Goal: Task Accomplishment & Management: Manage account settings

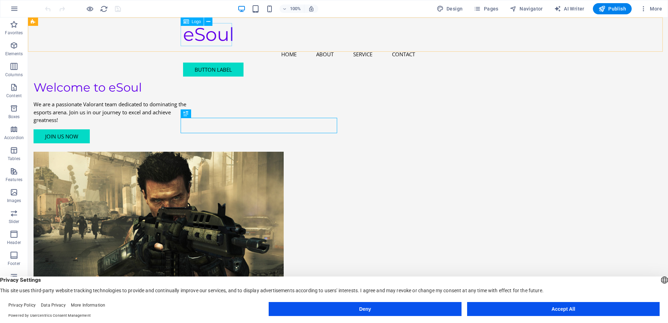
click at [206, 35] on div "eSoul" at bounding box center [348, 34] width 330 height 23
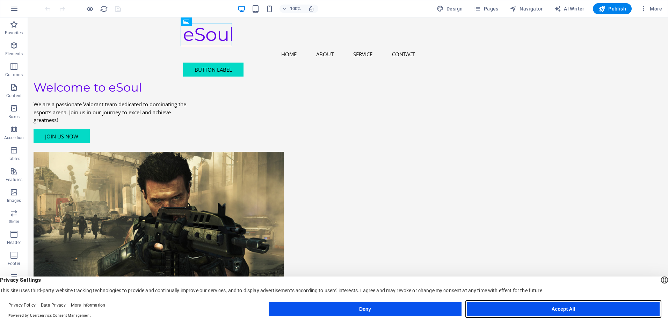
click at [545, 308] on button "Accept All" at bounding box center [563, 309] width 192 height 14
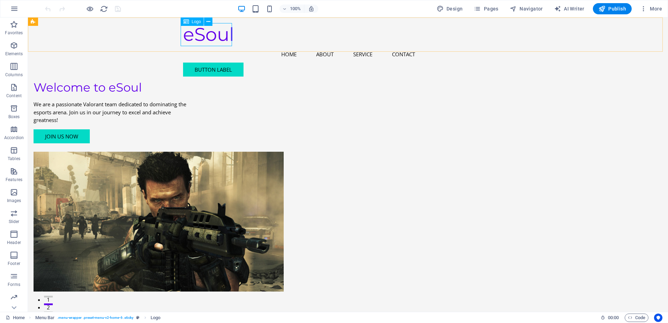
click at [198, 34] on div "eSoul" at bounding box center [348, 34] width 330 height 23
select select "px"
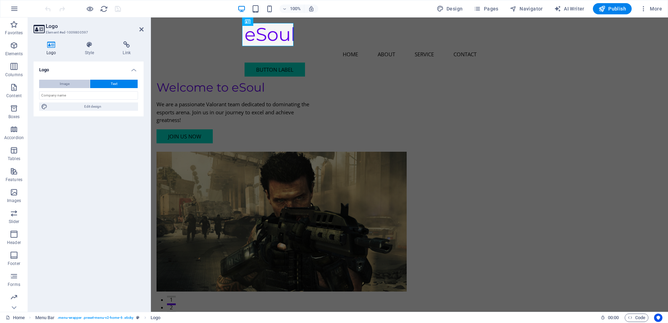
click at [64, 83] on span "Image" at bounding box center [65, 84] width 10 height 8
select select "DISABLED_OPTION_VALUE"
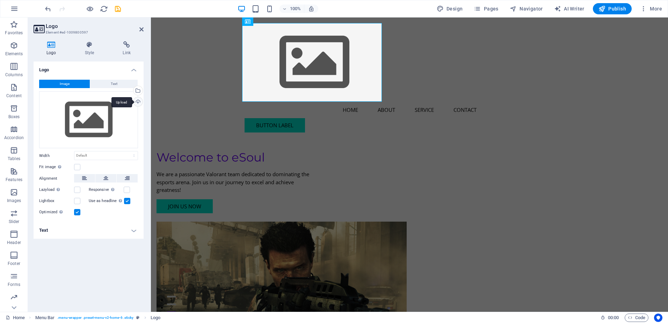
click at [137, 101] on div "Upload" at bounding box center [137, 102] width 10 height 10
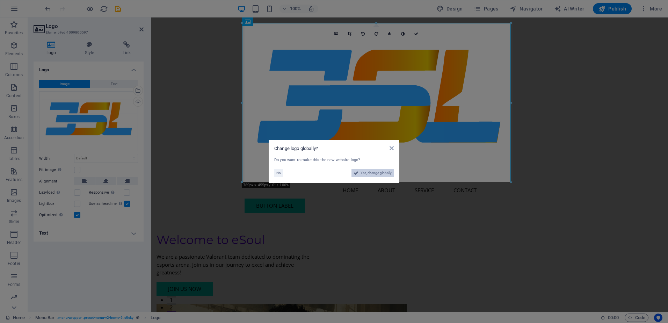
click at [373, 172] on span "Yes, change globally" at bounding box center [375, 173] width 31 height 8
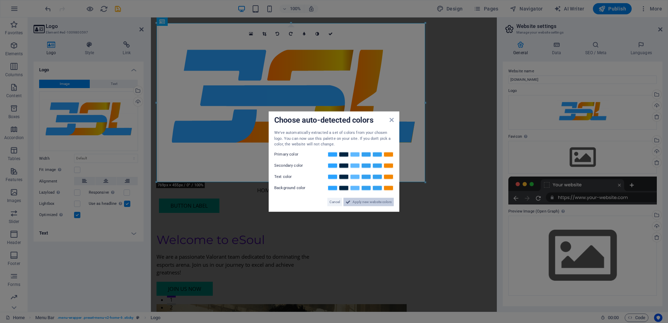
click at [370, 204] on span "Apply new website colors" at bounding box center [371, 201] width 39 height 8
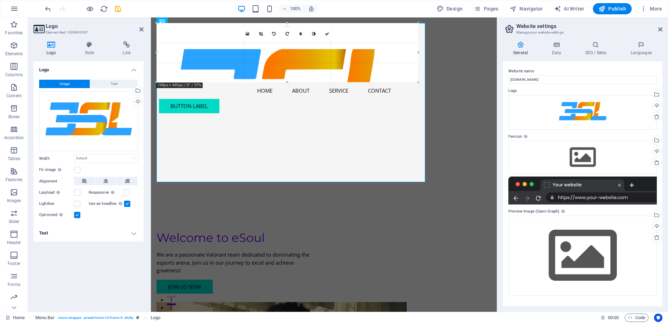
drag, startPoint x: 425, startPoint y: 182, endPoint x: 119, endPoint y: 9, distance: 351.5
type input "631"
select select "px"
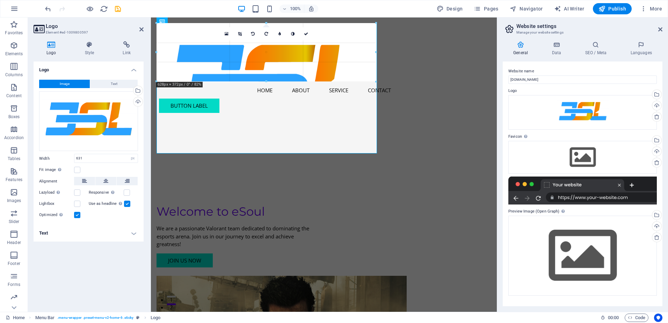
drag, startPoint x: 377, startPoint y: 153, endPoint x: 255, endPoint y: 20, distance: 180.7
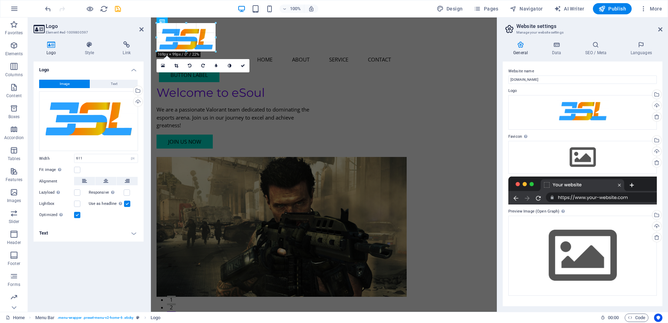
drag, startPoint x: 369, startPoint y: 85, endPoint x: 59, endPoint y: 17, distance: 317.3
type input "139"
drag, startPoint x: 244, startPoint y: 67, endPoint x: 216, endPoint y: 50, distance: 33.1
click at [244, 67] on icon at bounding box center [243, 66] width 4 height 4
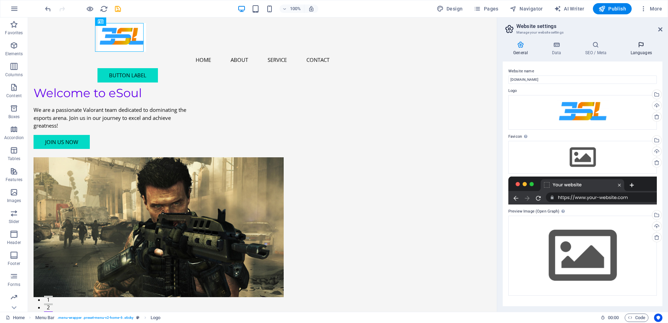
click at [642, 46] on icon at bounding box center [640, 44] width 43 height 7
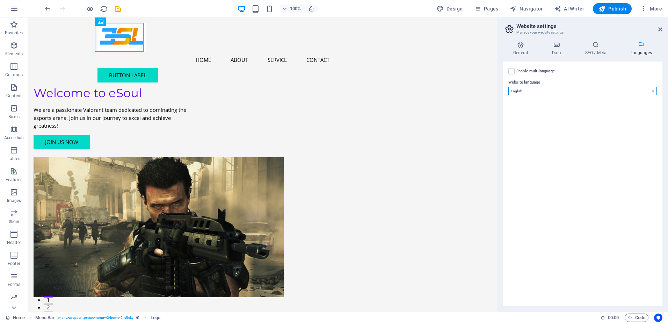
click at [536, 92] on select "Abkhazian Afar Afrikaans Akan Albanian Amharic Arabic Aragonese Armenian Assame…" at bounding box center [582, 91] width 148 height 8
select select "148"
click at [508, 87] on select "Abkhazian Afar Afrikaans Akan Albanian Amharic Arabic Aragonese Armenian Assame…" at bounding box center [582, 91] width 148 height 8
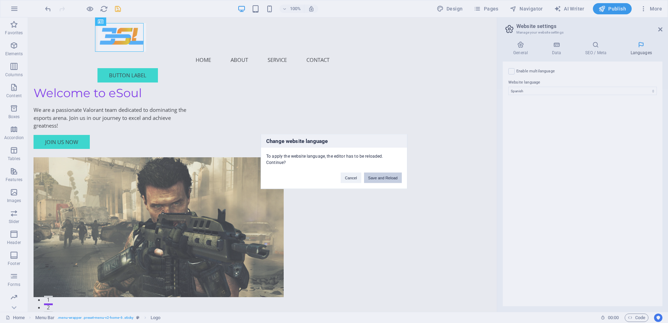
click at [380, 180] on button "Save and Reload" at bounding box center [383, 178] width 38 height 10
checkbox input "false"
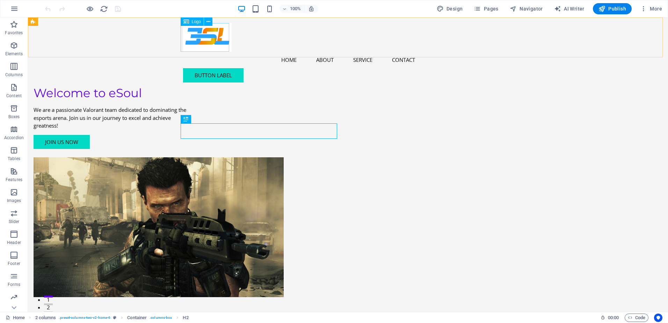
click at [214, 36] on div at bounding box center [348, 37] width 330 height 29
click at [207, 22] on icon at bounding box center [208, 21] width 4 height 7
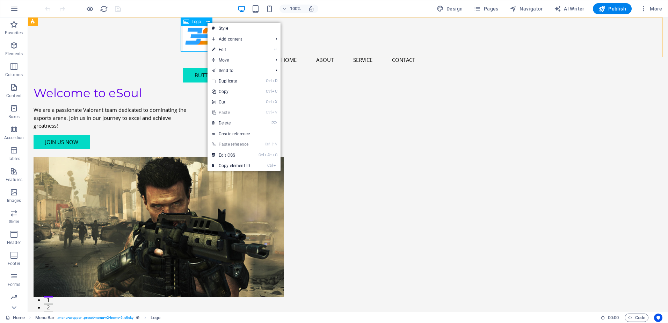
click at [200, 36] on div at bounding box center [348, 37] width 330 height 29
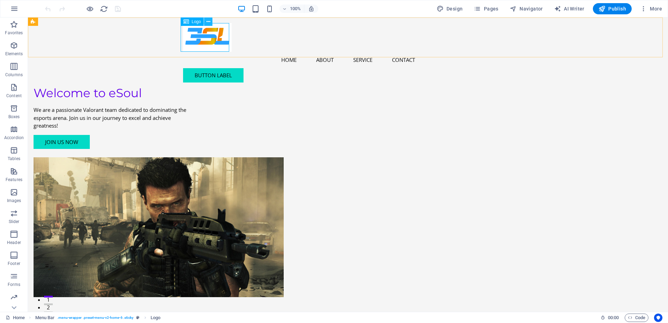
click at [210, 19] on icon at bounding box center [208, 21] width 4 height 7
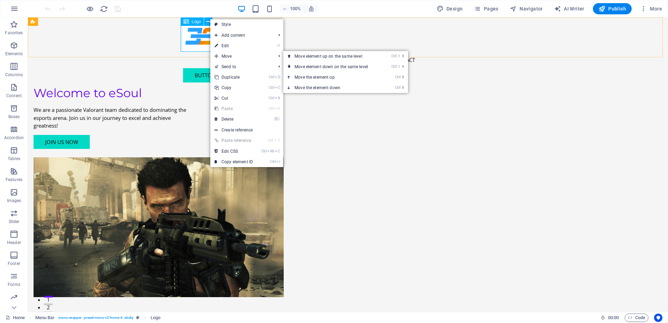
click at [195, 40] on div at bounding box center [348, 37] width 330 height 29
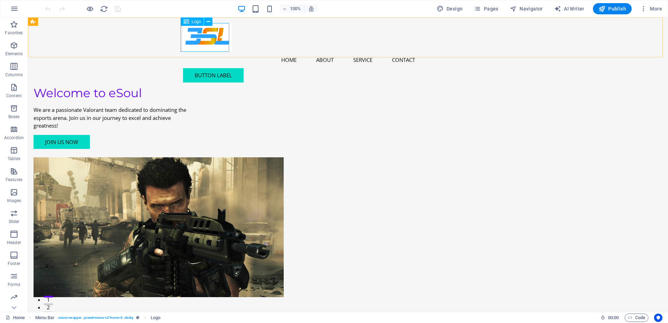
click at [195, 21] on span "Logo" at bounding box center [196, 22] width 9 height 4
click at [202, 37] on div at bounding box center [348, 37] width 330 height 29
select select "px"
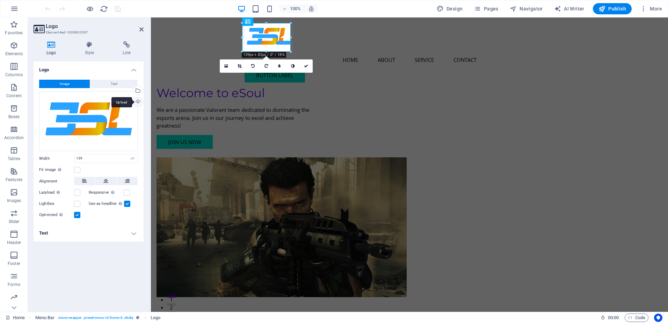
click at [138, 103] on div "Upload" at bounding box center [137, 102] width 10 height 10
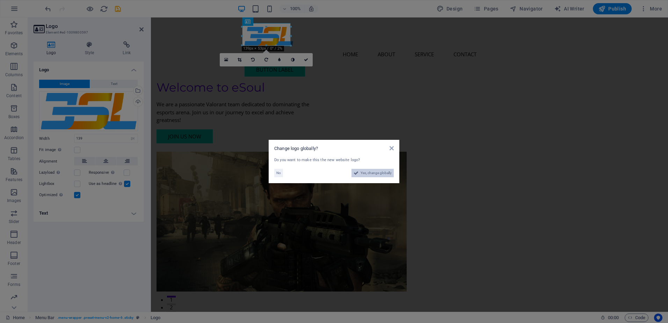
click at [369, 171] on span "Yes, change globally" at bounding box center [375, 173] width 31 height 8
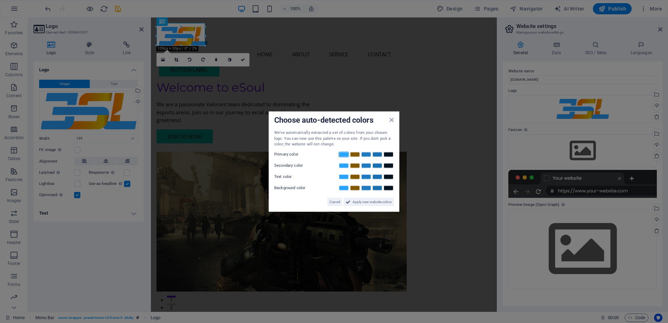
click at [345, 154] on link at bounding box center [343, 154] width 10 height 6
click at [356, 165] on link at bounding box center [355, 165] width 10 height 6
click at [368, 176] on link at bounding box center [366, 177] width 10 height 6
drag, startPoint x: 379, startPoint y: 186, endPoint x: 385, endPoint y: 188, distance: 6.2
click at [379, 187] on link at bounding box center [377, 188] width 10 height 6
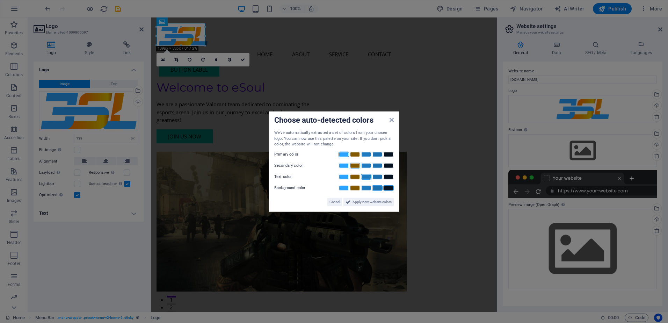
click at [389, 188] on link at bounding box center [388, 188] width 10 height 6
click at [372, 202] on span "Apply new website colors" at bounding box center [371, 201] width 39 height 8
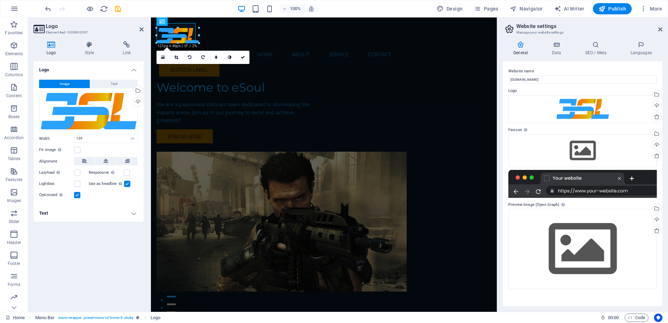
drag, startPoint x: 206, startPoint y: 47, endPoint x: 67, endPoint y: 33, distance: 139.4
type input "112"
click at [257, 74] on div "Welcome to eSoul We are a passionate Valorant team dedicated to dominating the …" at bounding box center [324, 168] width 346 height 302
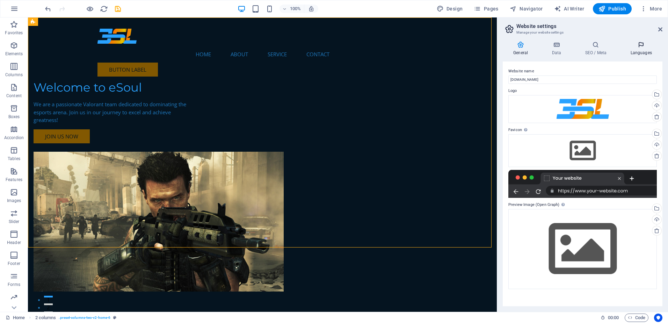
click at [632, 47] on icon at bounding box center [640, 44] width 43 height 7
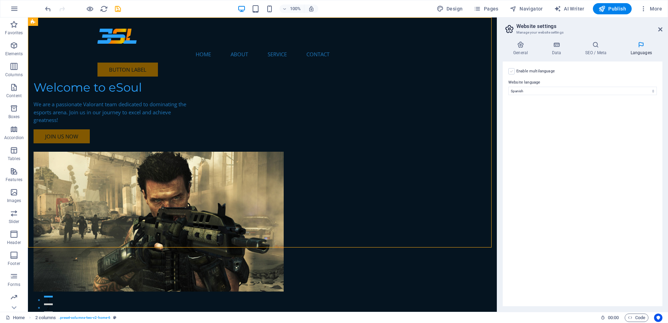
click at [512, 71] on label at bounding box center [511, 71] width 6 height 6
click at [0, 0] on input "Enable multilanguage To disable multilanguage delete all languages until only o…" at bounding box center [0, 0] width 0 height 0
select select
click at [512, 71] on label at bounding box center [511, 71] width 6 height 6
click at [0, 0] on input "Enable multilanguage To disable multilanguage delete all languages until only o…" at bounding box center [0, 0] width 0 height 0
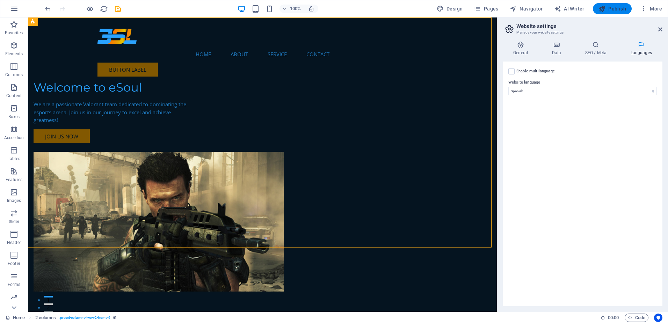
click at [611, 3] on div "100% Design Pages Navigator AI Writer Publish More" at bounding box center [333, 8] width 667 height 17
click at [611, 9] on span "Publish" at bounding box center [612, 8] width 28 height 7
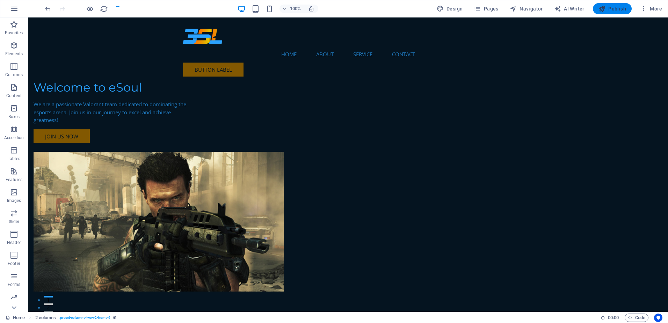
checkbox input "false"
